Goal: Transaction & Acquisition: Download file/media

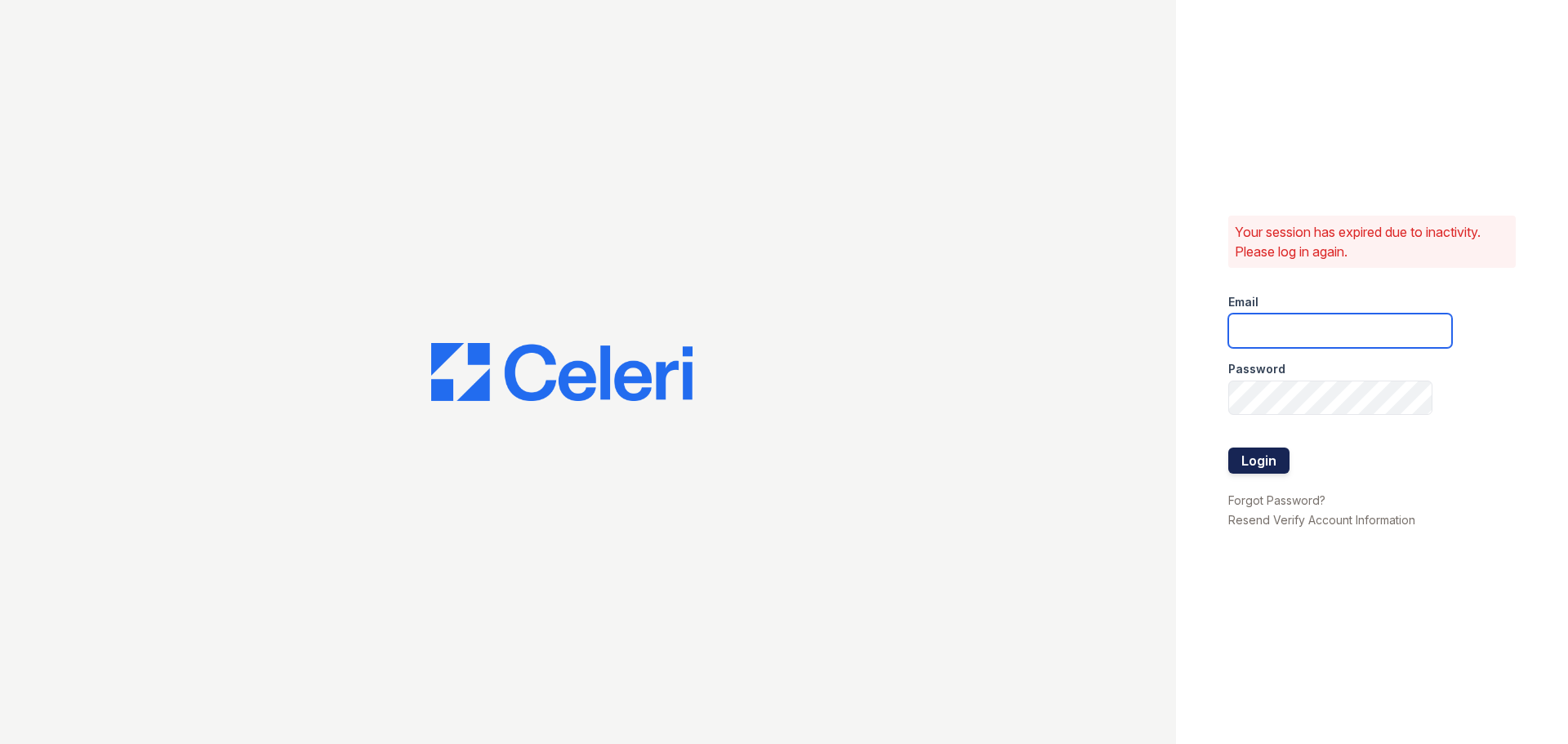
type input "ednar@loganpm.com"
click at [1258, 464] on button "Login" at bounding box center [1260, 460] width 61 height 26
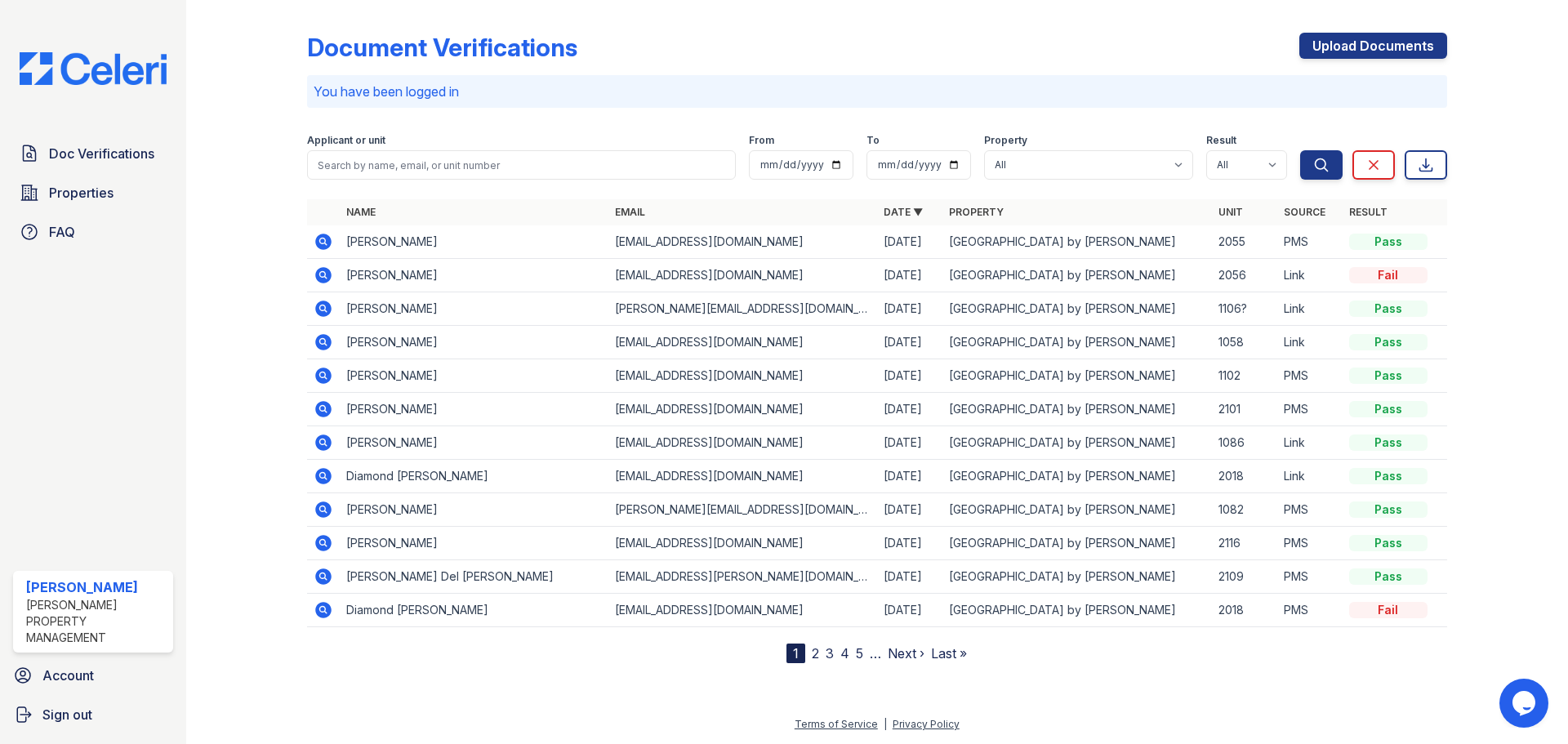
click at [325, 279] on icon at bounding box center [324, 275] width 16 height 16
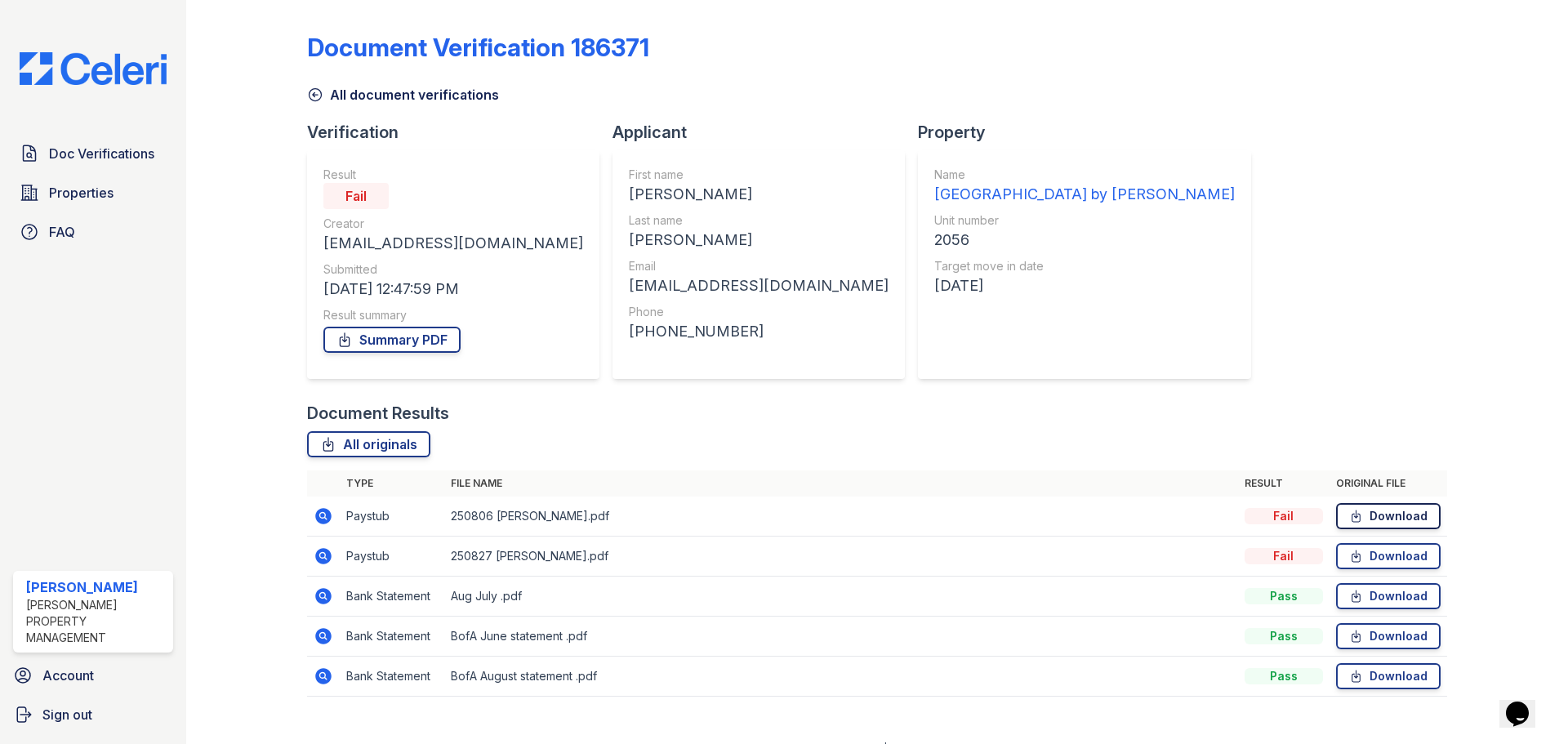
click at [1392, 515] on link "Download" at bounding box center [1389, 516] width 105 height 26
click at [1387, 556] on link "Download" at bounding box center [1389, 556] width 105 height 26
click at [101, 167] on link "Doc Verifications" at bounding box center [93, 153] width 160 height 32
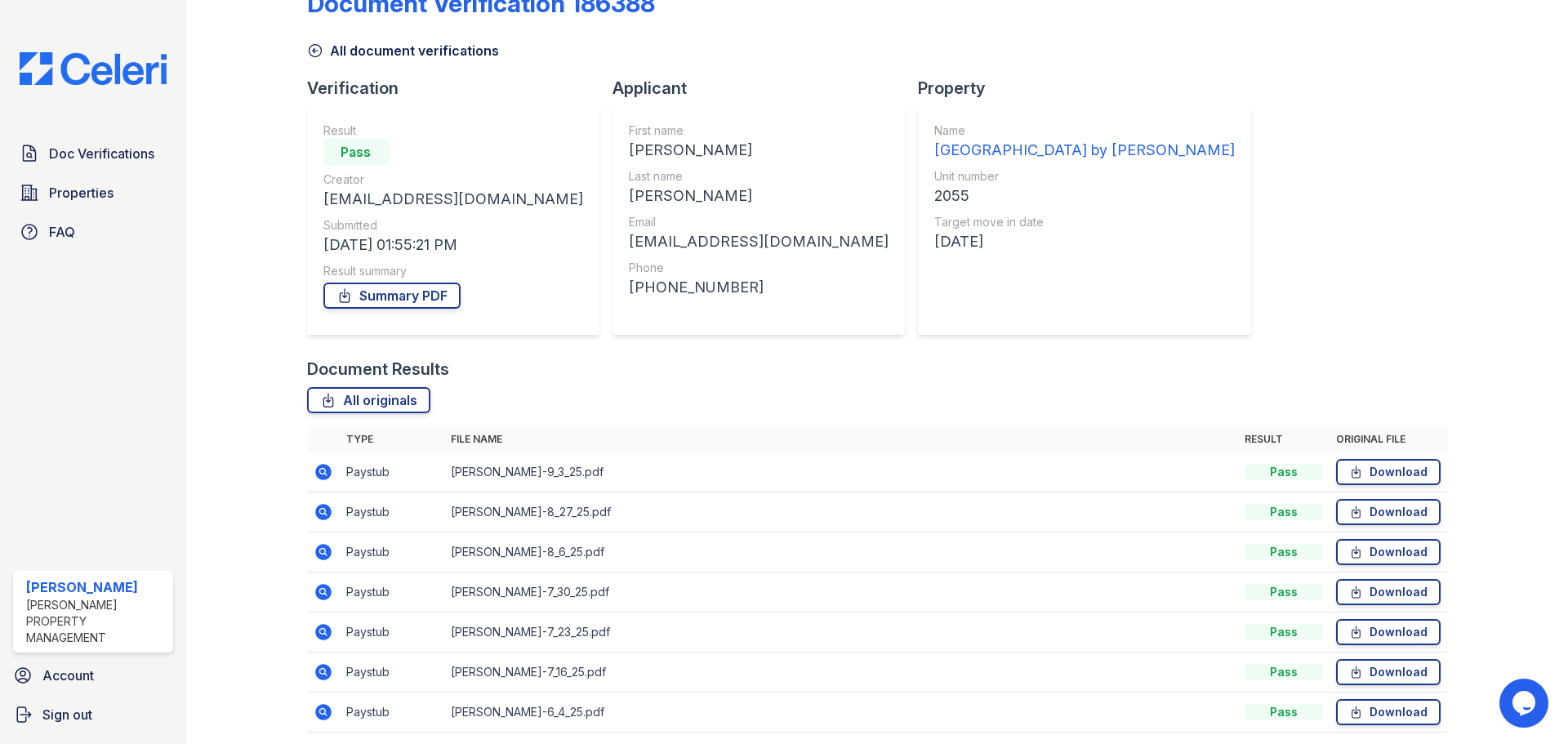
scroll to position [105, 0]
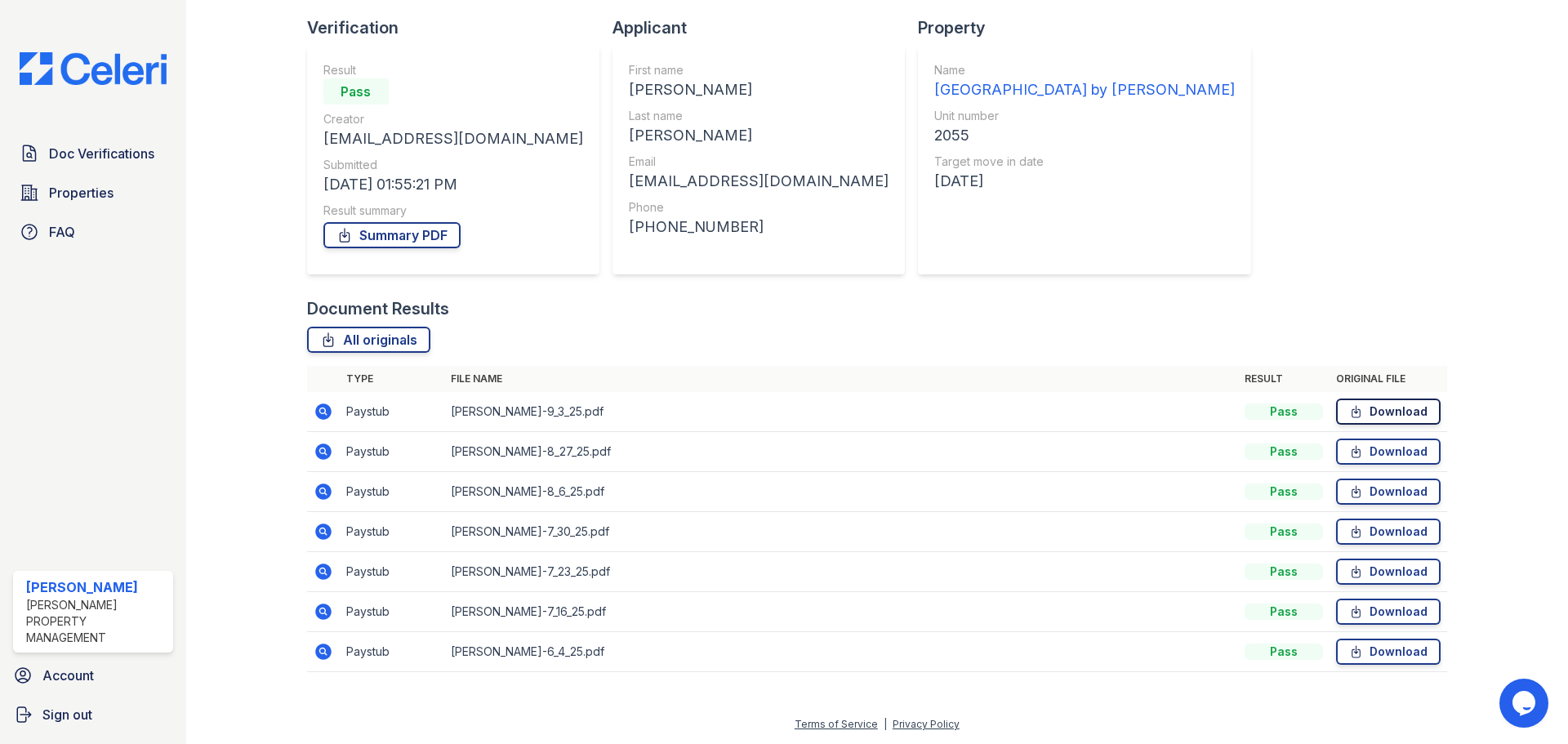
click at [1389, 416] on link "Download" at bounding box center [1389, 411] width 105 height 26
click at [1372, 453] on link "Download" at bounding box center [1389, 452] width 105 height 26
click at [1375, 493] on link "Download" at bounding box center [1389, 491] width 105 height 26
click at [1371, 536] on link "Download" at bounding box center [1389, 531] width 105 height 26
click at [1366, 612] on link "Download" at bounding box center [1389, 611] width 105 height 26
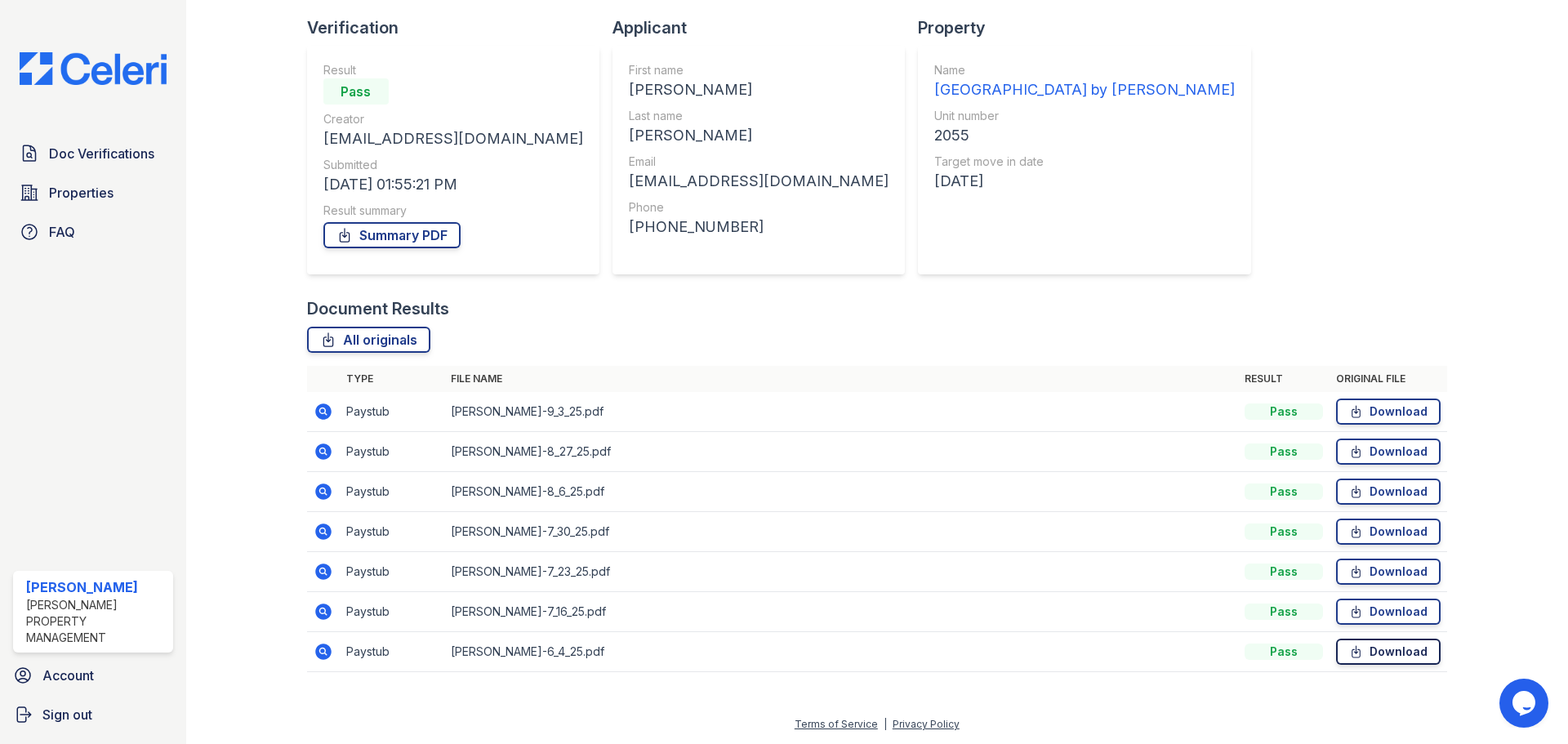
click at [1374, 651] on link "Download" at bounding box center [1389, 651] width 105 height 26
